Goal: Task Accomplishment & Management: Use online tool/utility

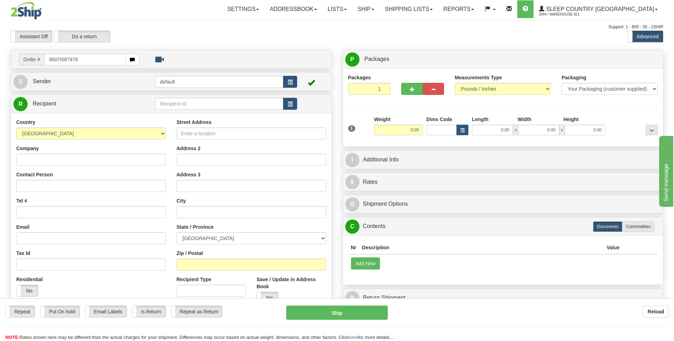
type input "9007I087978"
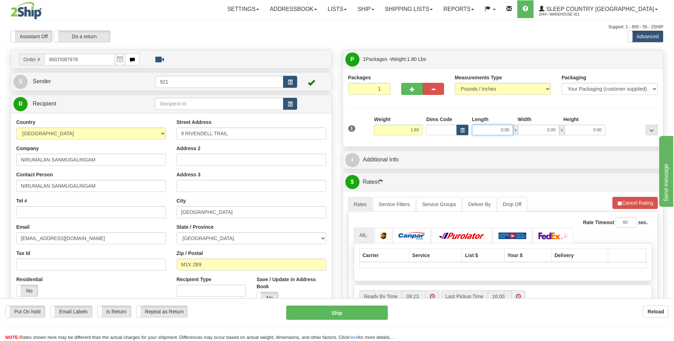
click at [496, 129] on input "0.00" at bounding box center [492, 129] width 41 height 11
type input "0.00"
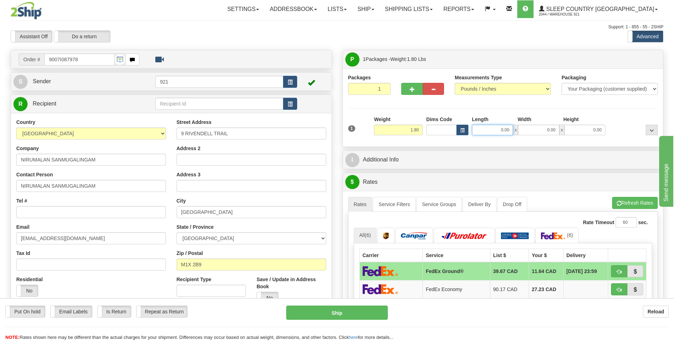
click at [496, 126] on input "0.00" at bounding box center [492, 129] width 41 height 11
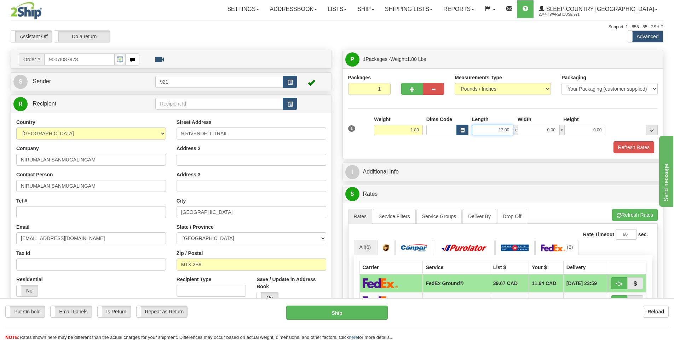
click at [499, 124] on input "12.00" at bounding box center [492, 129] width 41 height 11
drag, startPoint x: 496, startPoint y: 126, endPoint x: 620, endPoint y: 126, distance: 123.8
click at [620, 126] on div "1 Weight 1.80 Dims Code x x" at bounding box center [502, 128] width 313 height 25
type input "8.00"
type input "6.00"
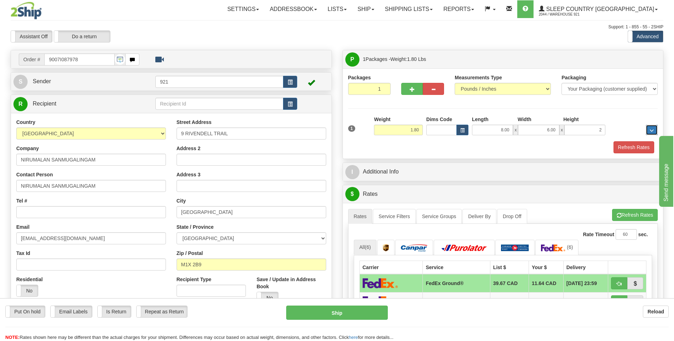
type input "2.00"
click at [639, 147] on button "Refresh Rates" at bounding box center [633, 147] width 41 height 12
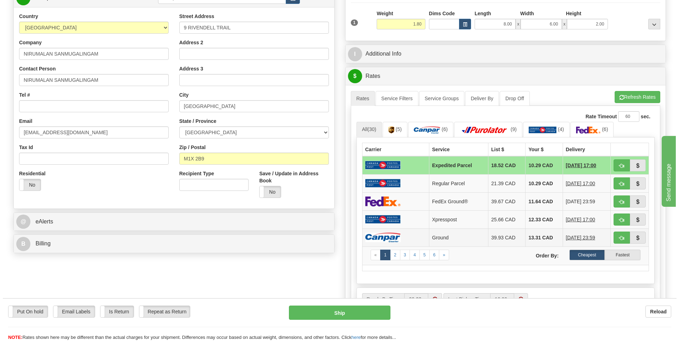
scroll to position [106, 0]
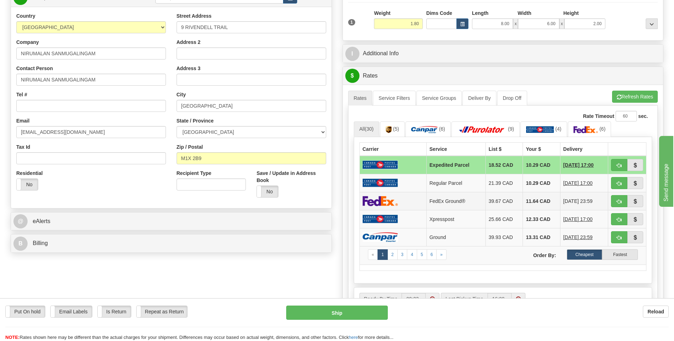
click at [453, 203] on td "FedEx Ground®" at bounding box center [455, 201] width 59 height 18
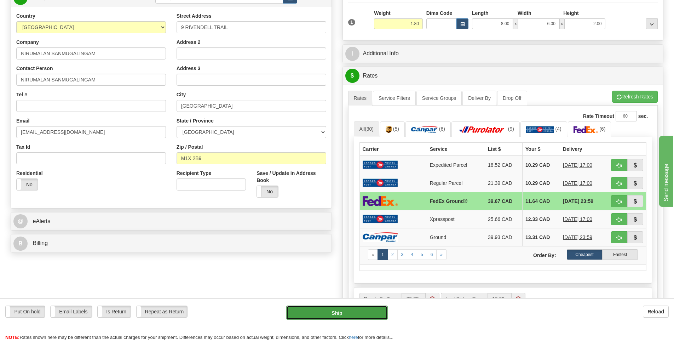
click at [370, 313] on button "Ship" at bounding box center [337, 312] width 102 height 14
type input "92"
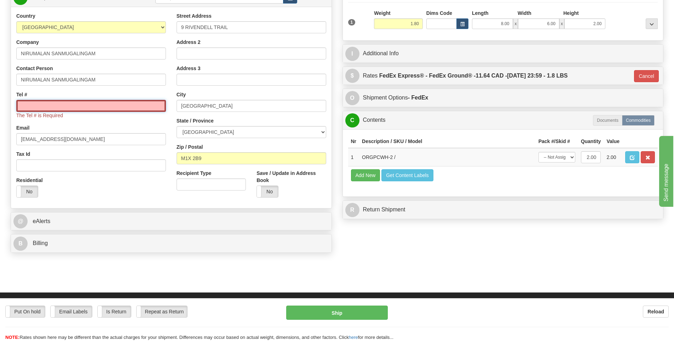
click at [92, 110] on input "Tel #" at bounding box center [91, 106] width 150 height 12
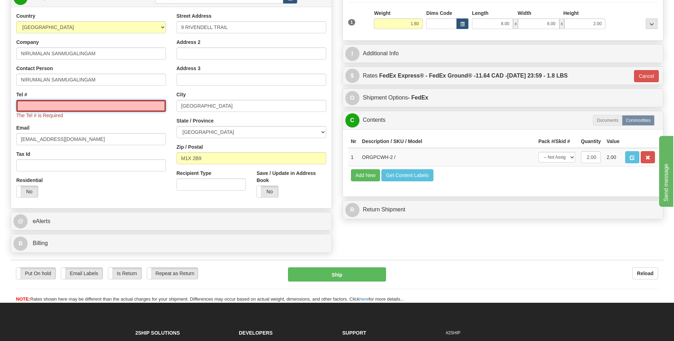
type input "5555555555"
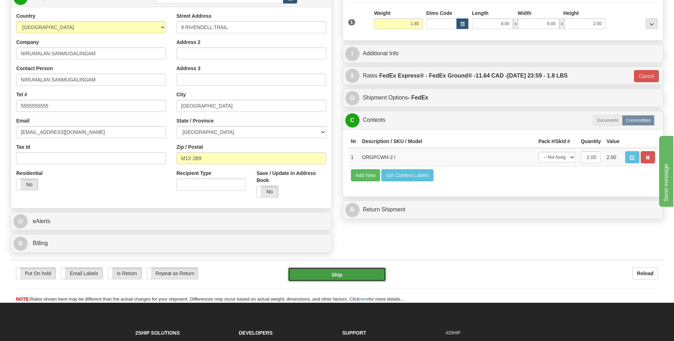
click at [325, 271] on button "Ship" at bounding box center [337, 274] width 98 height 14
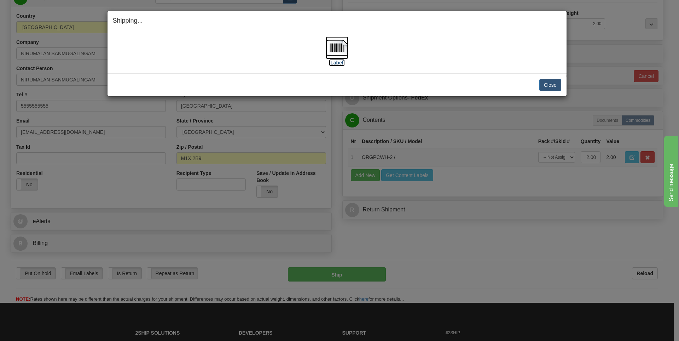
click at [341, 63] on label "[Label]" at bounding box center [337, 62] width 16 height 7
click at [557, 89] on div "Close Cancel Cancel Shipment and Quit Pickup Quit Pickup ONLY" at bounding box center [337, 84] width 459 height 23
click at [544, 84] on button "Close" at bounding box center [550, 85] width 22 height 12
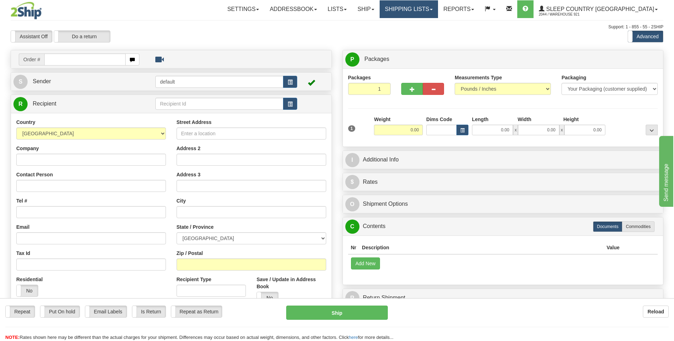
click at [438, 13] on link "Shipping lists" at bounding box center [408, 9] width 58 height 18
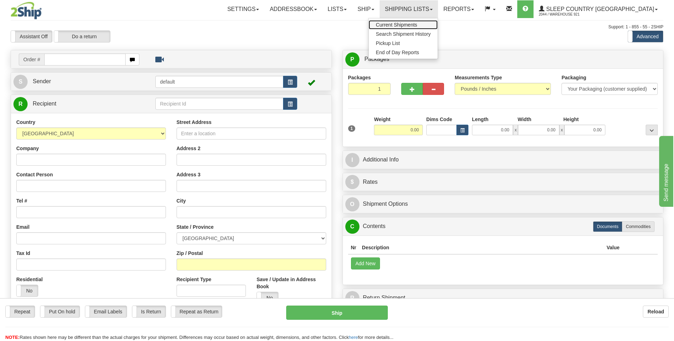
click at [417, 24] on span "Current Shipments" at bounding box center [396, 25] width 41 height 6
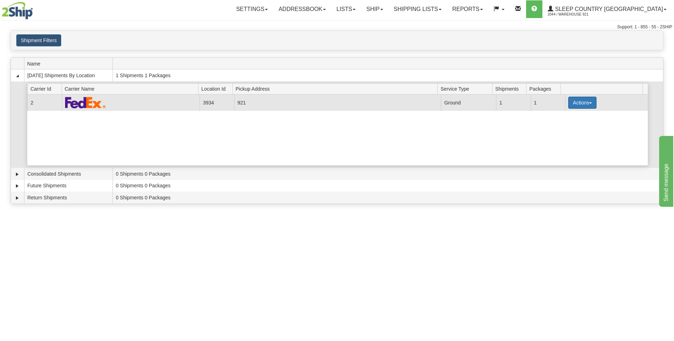
click at [575, 102] on button "Actions" at bounding box center [582, 103] width 28 height 12
click at [561, 117] on span "Details" at bounding box center [555, 115] width 19 height 5
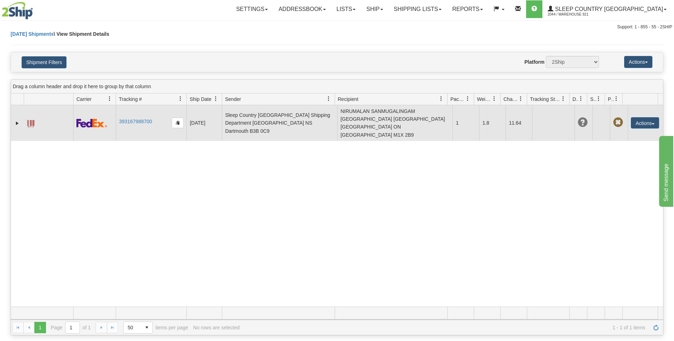
click at [30, 120] on span at bounding box center [30, 123] width 7 height 7
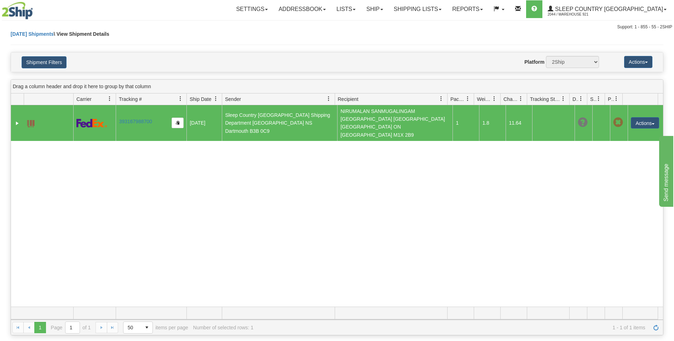
click at [10, 6] on img at bounding box center [17, 11] width 31 height 18
click at [388, 11] on link "Ship" at bounding box center [374, 9] width 27 height 18
click at [388, 22] on link "Ship Screen" at bounding box center [356, 24] width 64 height 9
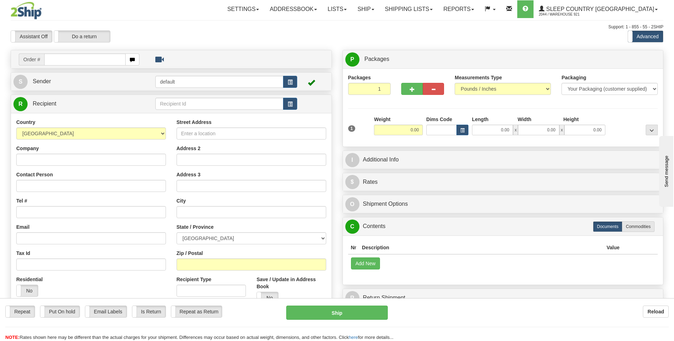
click at [116, 58] on input "text" at bounding box center [84, 59] width 81 height 12
type input "9000I083806"
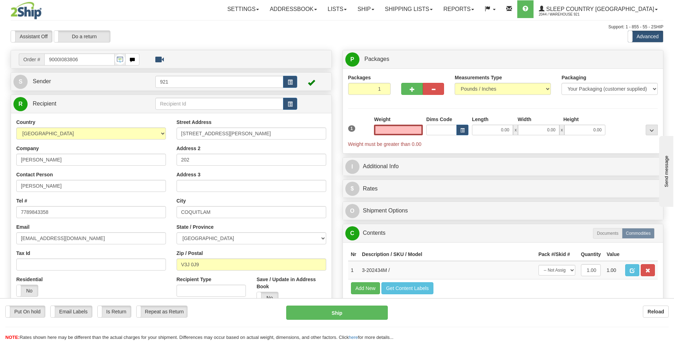
click at [414, 133] on input "text" at bounding box center [398, 129] width 49 height 11
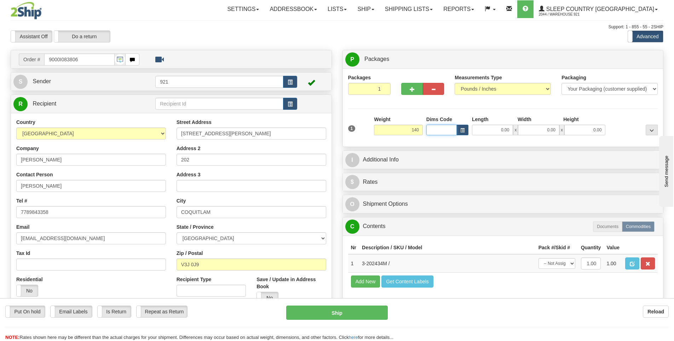
type input "140.00"
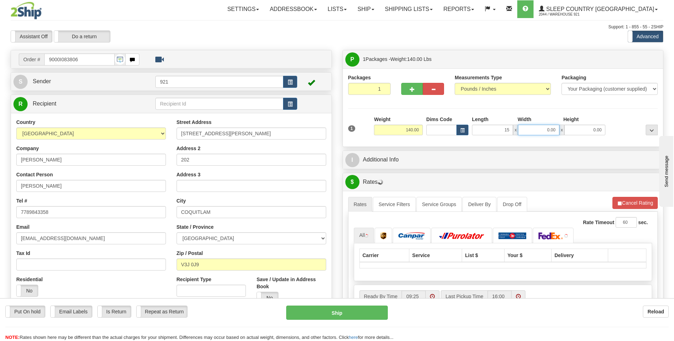
type input "15.00"
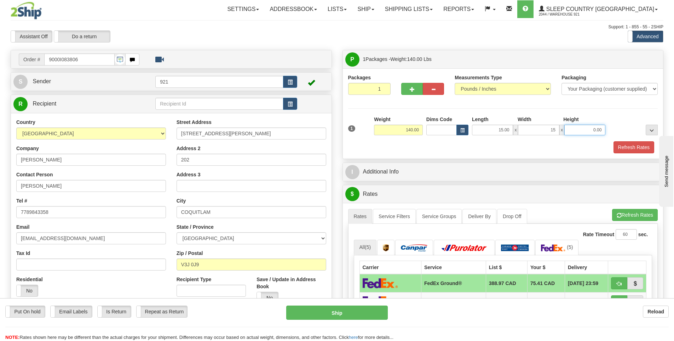
type input "15.00"
type input "60.00"
click at [627, 148] on button "Refresh Rates" at bounding box center [633, 147] width 41 height 12
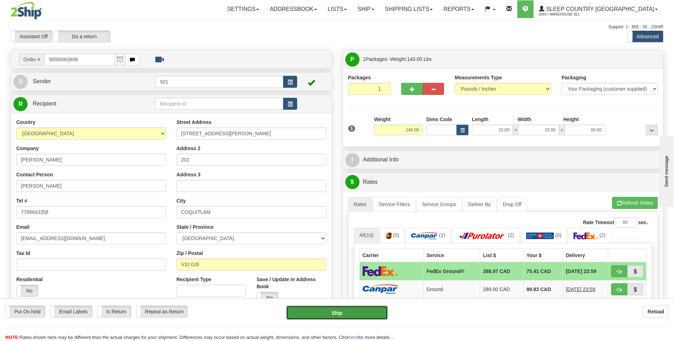
click at [340, 319] on button "Ship" at bounding box center [337, 312] width 102 height 14
type input "92"
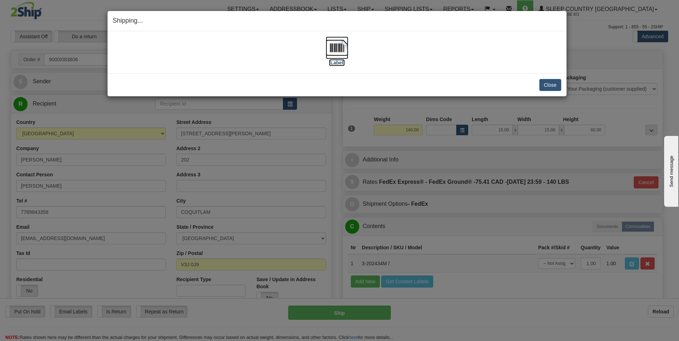
click at [338, 65] on label "[Label]" at bounding box center [337, 62] width 16 height 7
click at [549, 81] on button "Close" at bounding box center [550, 85] width 22 height 12
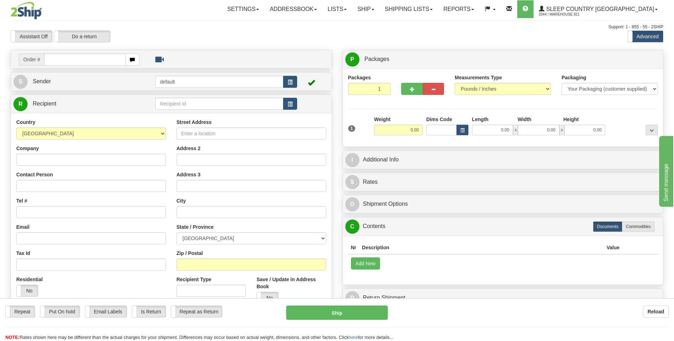
click at [63, 60] on input "text" at bounding box center [84, 59] width 81 height 12
type input "9000I087460"
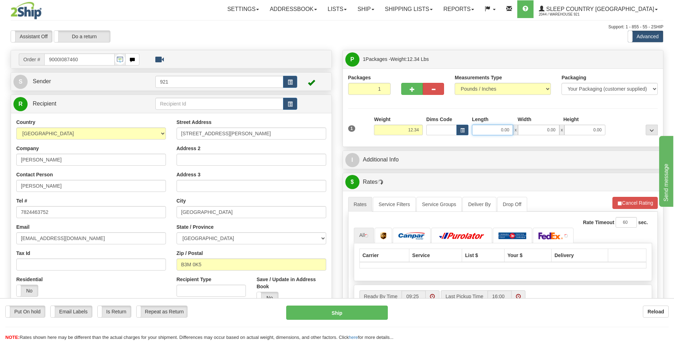
click at [488, 127] on input "0.00" at bounding box center [492, 129] width 41 height 11
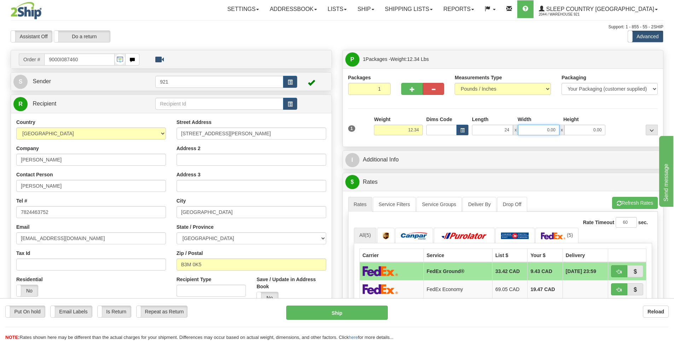
type input "24.00"
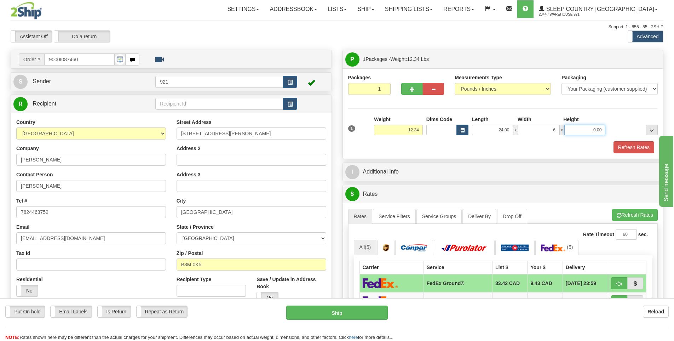
type input "6.00"
click at [628, 152] on button "Refresh Rates" at bounding box center [633, 147] width 41 height 12
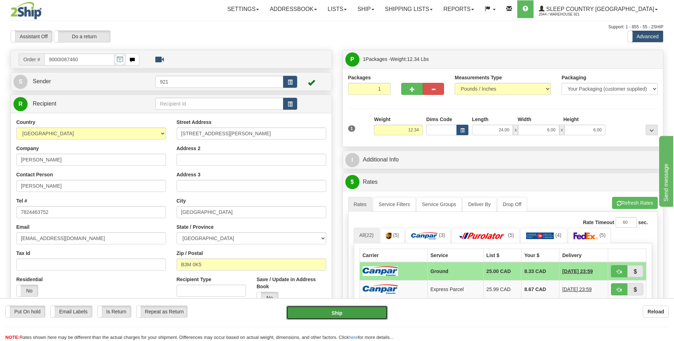
click at [324, 314] on button "Ship" at bounding box center [337, 312] width 102 height 14
type input "1"
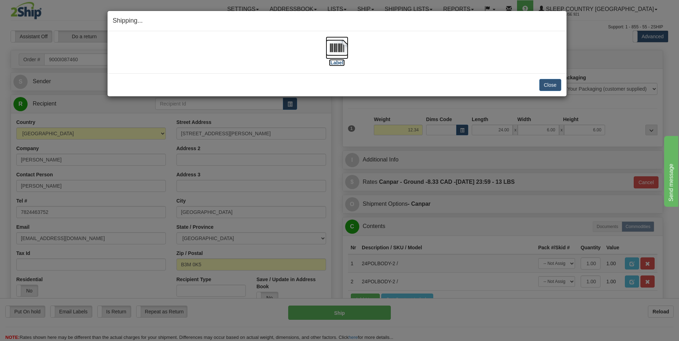
click at [335, 65] on label "[Label]" at bounding box center [337, 62] width 16 height 7
click at [552, 80] on button "Close" at bounding box center [550, 85] width 22 height 12
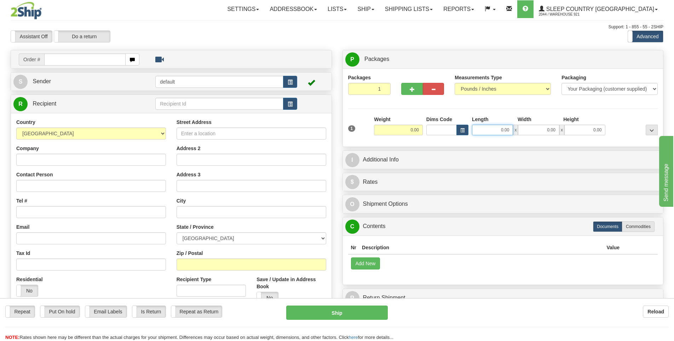
click at [488, 130] on input "0.00" at bounding box center [492, 129] width 41 height 11
type input "0.00"
click at [499, 131] on input "0.00" at bounding box center [492, 129] width 41 height 11
type input "14.00"
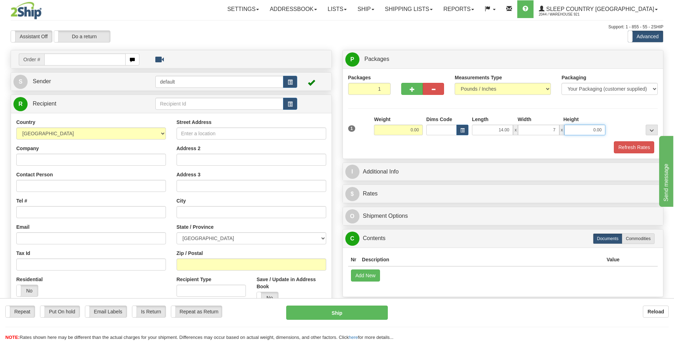
type input "7.00"
click at [625, 146] on button "Refresh Rates" at bounding box center [633, 147] width 41 height 12
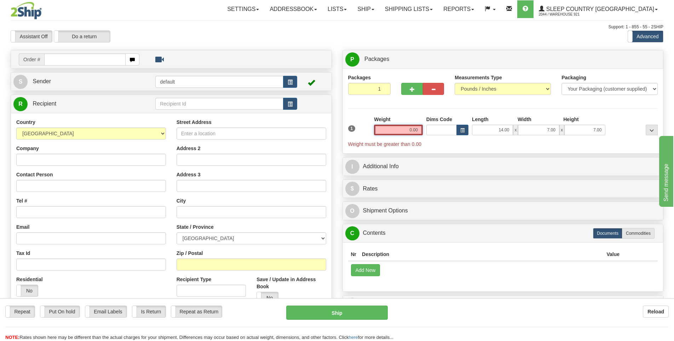
click at [405, 127] on input "0.00" at bounding box center [398, 129] width 49 height 11
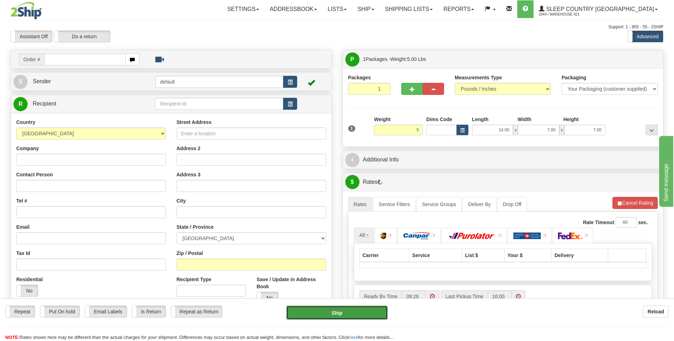
type input "5.00"
click at [360, 317] on button "Ship" at bounding box center [337, 312] width 102 height 14
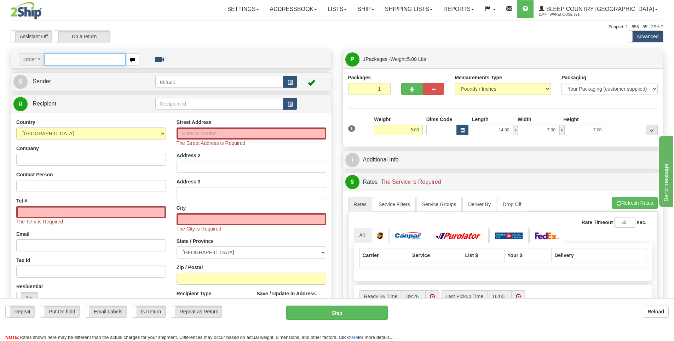
click at [91, 59] on input "text" at bounding box center [84, 59] width 81 height 12
type input "9000I088665"
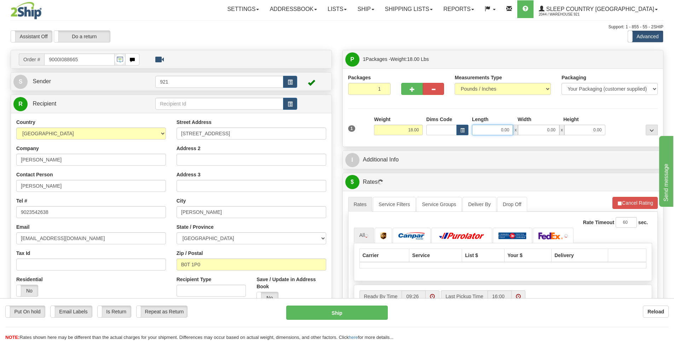
click at [489, 133] on input "0.00" at bounding box center [492, 129] width 41 height 11
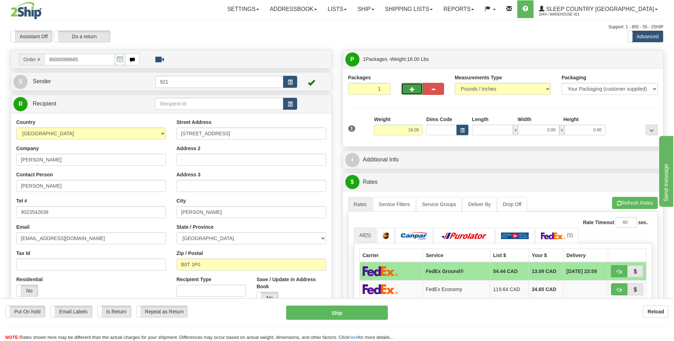
type input "0.00"
click at [407, 86] on button "button" at bounding box center [411, 89] width 21 height 12
type input "2"
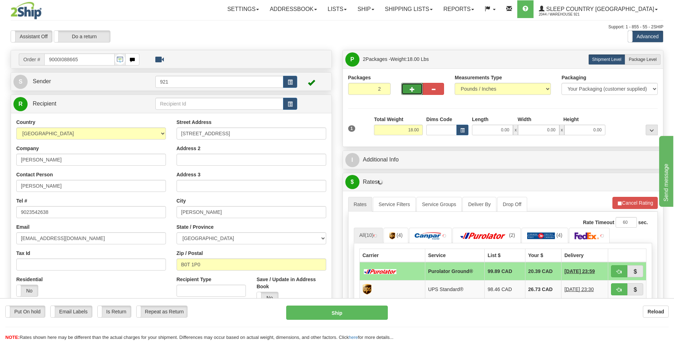
click at [508, 139] on div "1 Total Weight 18.00 Dims Code x" at bounding box center [502, 128] width 313 height 25
drag, startPoint x: 500, startPoint y: 131, endPoint x: 508, endPoint y: 128, distance: 8.7
click at [500, 130] on input "0.00" at bounding box center [492, 129] width 41 height 11
type input "14.00"
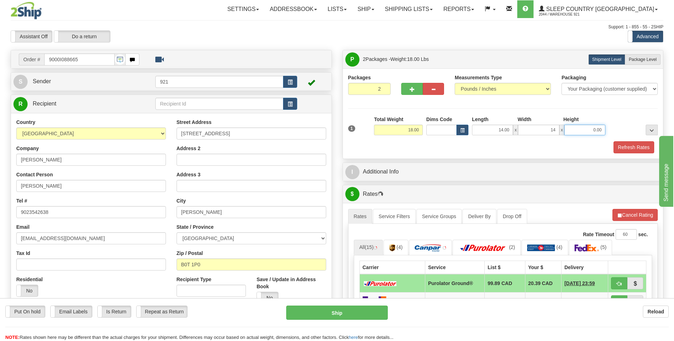
type input "14.00"
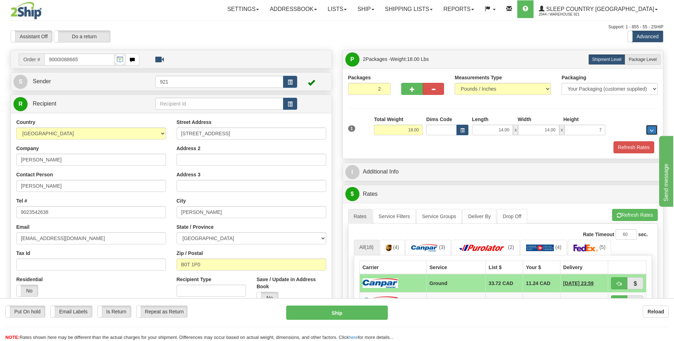
type input "7.00"
click at [634, 146] on button "Refresh Rates" at bounding box center [633, 147] width 41 height 12
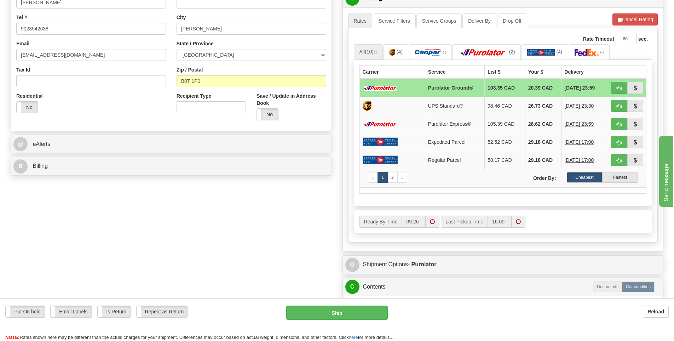
scroll to position [106, 0]
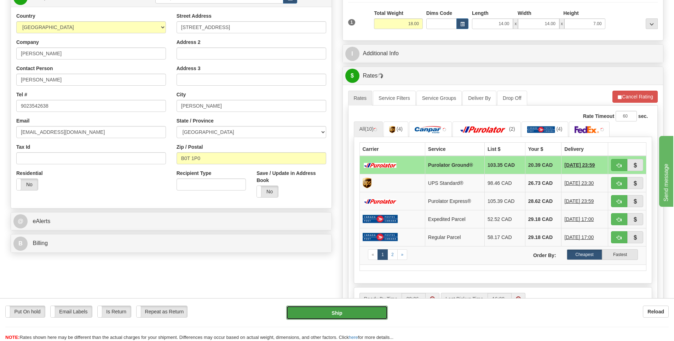
click at [356, 309] on button "Ship" at bounding box center [337, 312] width 102 height 14
type input "260"
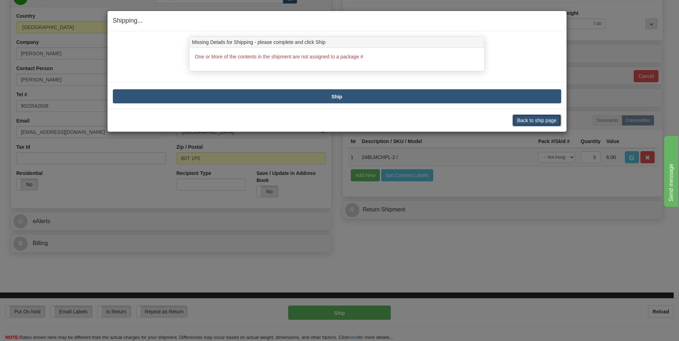
click at [523, 123] on button "Back to ship page" at bounding box center [536, 120] width 48 height 12
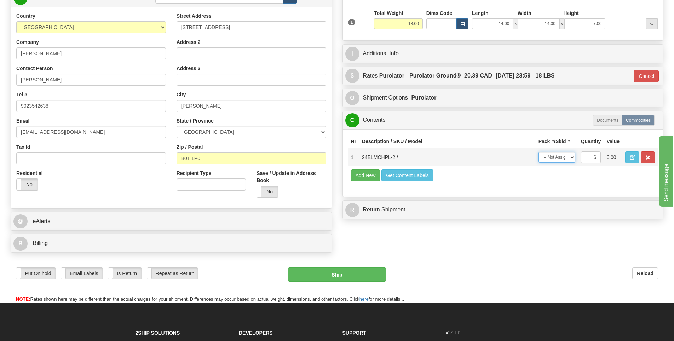
click at [564, 155] on select "-- Not Assigned -- Package 1 Package 2 Split" at bounding box center [556, 157] width 37 height 11
select select "SPLIT"
click at [538, 152] on select "-- Not Assigned -- Package 1 Package 2 Split" at bounding box center [556, 157] width 37 height 11
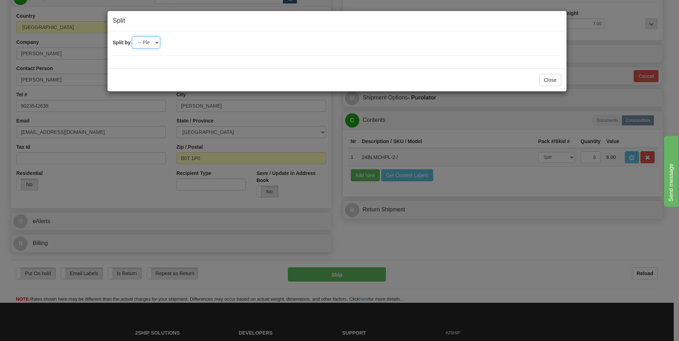
click at [157, 45] on select "-- Please select -- 2" at bounding box center [146, 42] width 28 height 12
select select "2"
click at [132, 36] on select "-- Please select -- 2" at bounding box center [146, 42] width 28 height 12
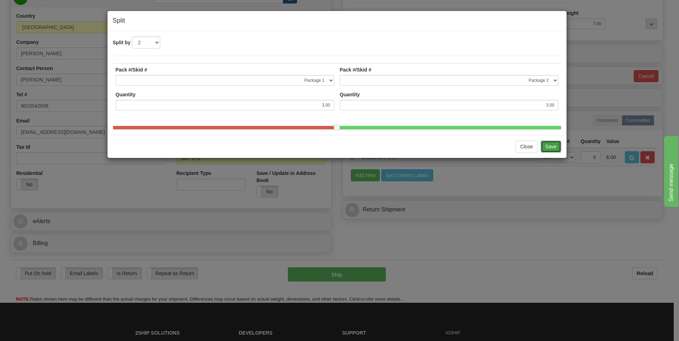
click at [553, 152] on button "Save" at bounding box center [551, 146] width 21 height 12
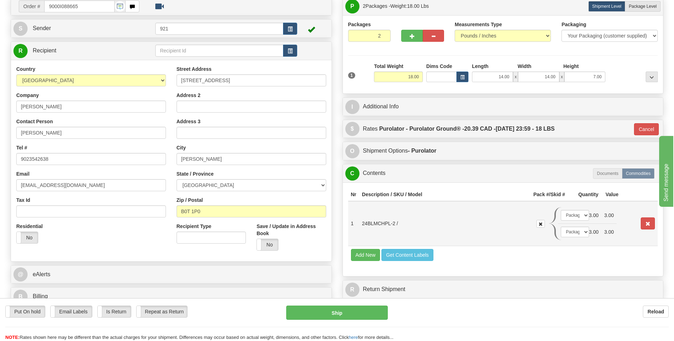
scroll to position [0, 0]
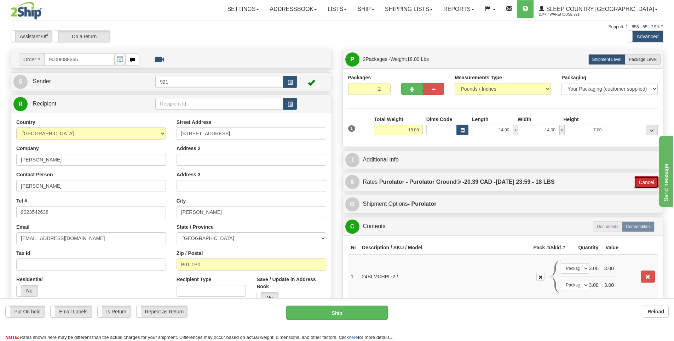
click at [638, 181] on button "Cancel" at bounding box center [646, 182] width 25 height 12
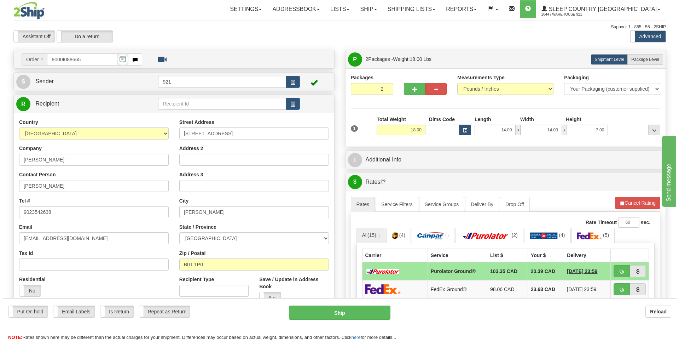
scroll to position [71, 0]
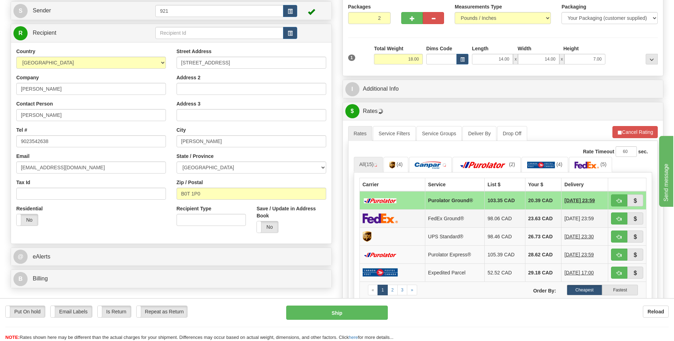
click at [440, 216] on td "FedEx Ground®" at bounding box center [454, 218] width 59 height 18
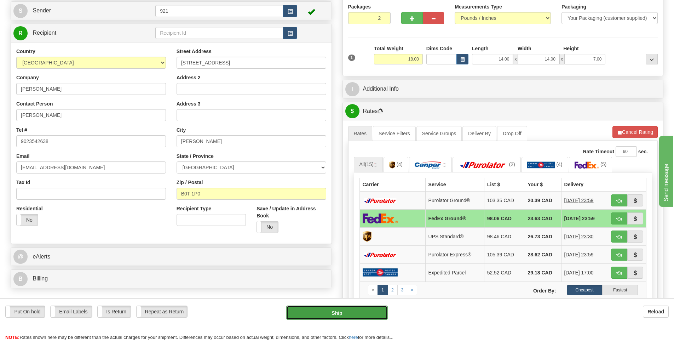
click at [365, 311] on button "Ship" at bounding box center [337, 312] width 102 height 14
type input "92"
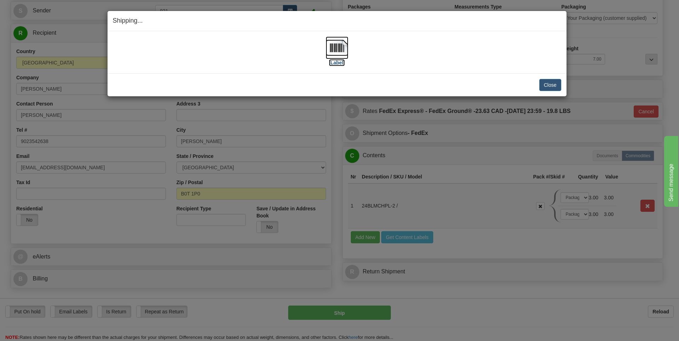
click at [342, 63] on label "[Label]" at bounding box center [337, 62] width 16 height 7
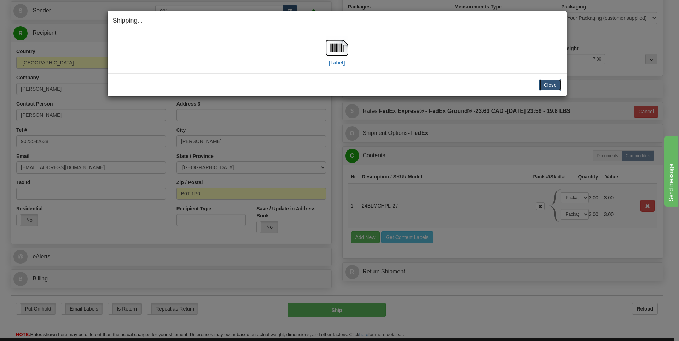
click at [543, 83] on button "Close" at bounding box center [550, 85] width 22 height 12
